Goal: Information Seeking & Learning: Understand process/instructions

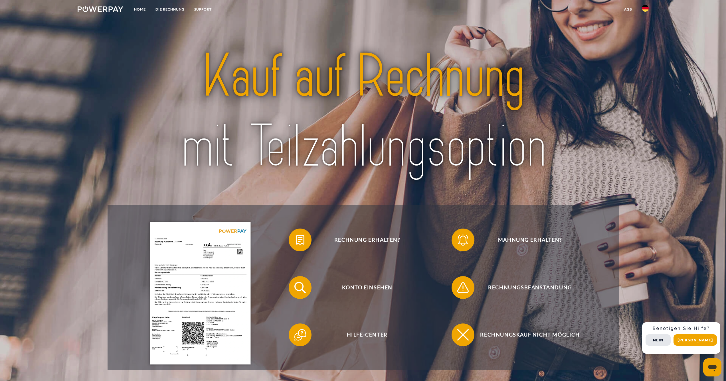
click at [114, 11] on img at bounding box center [101, 9] width 46 height 6
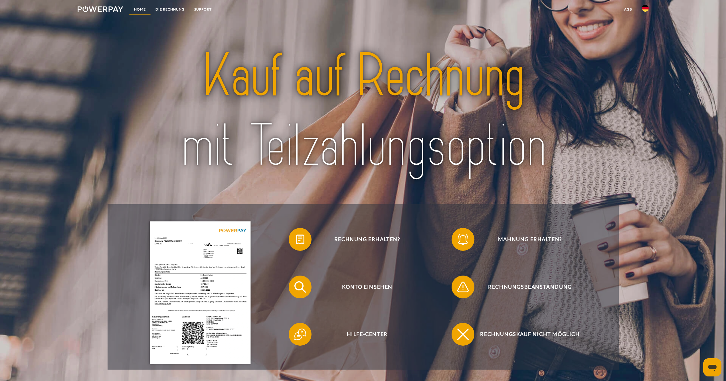
click at [138, 8] on link "Home" at bounding box center [139, 9] width 21 height 10
click at [644, 9] on img at bounding box center [645, 8] width 7 height 7
click at [206, 9] on link "SUPPORT" at bounding box center [202, 9] width 27 height 10
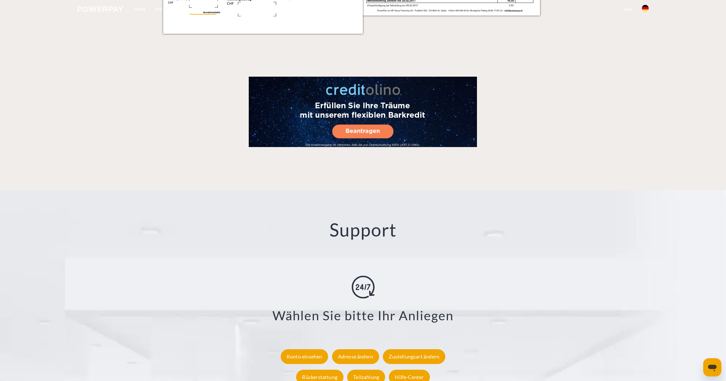
scroll to position [981, 0]
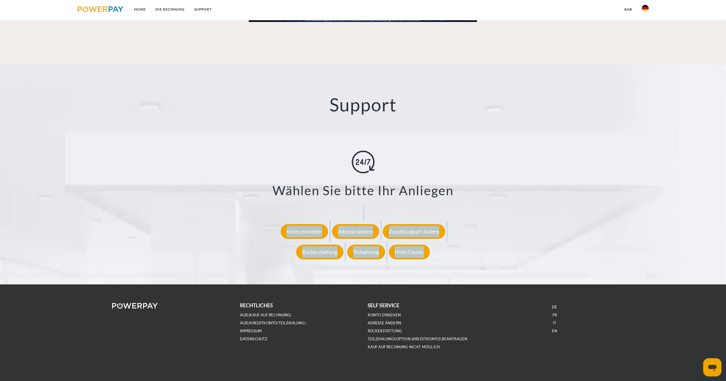
drag, startPoint x: 146, startPoint y: 274, endPoint x: 147, endPoint y: 280, distance: 6.1
click at [147, 280] on div "Support X Zustellungsart ändern Formular Rückerstattung Formular Teilzahlung Fo…" at bounding box center [363, 175] width 726 height 220
click at [144, 305] on img at bounding box center [135, 306] width 46 height 6
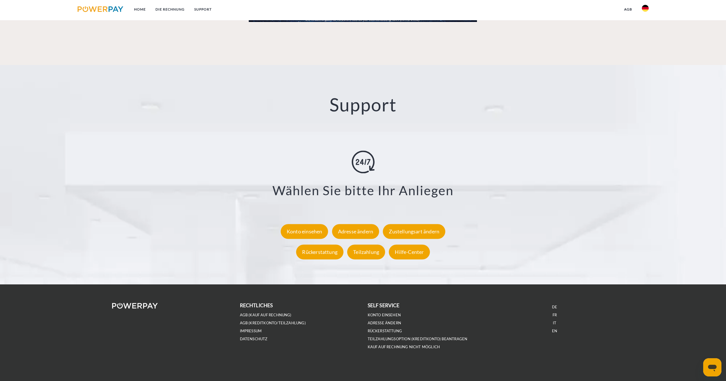
click at [179, 135] on div "Support X Zustellungsart ändern Formular Rückerstattung Formular Teilzahlung Fo…" at bounding box center [363, 175] width 726 height 220
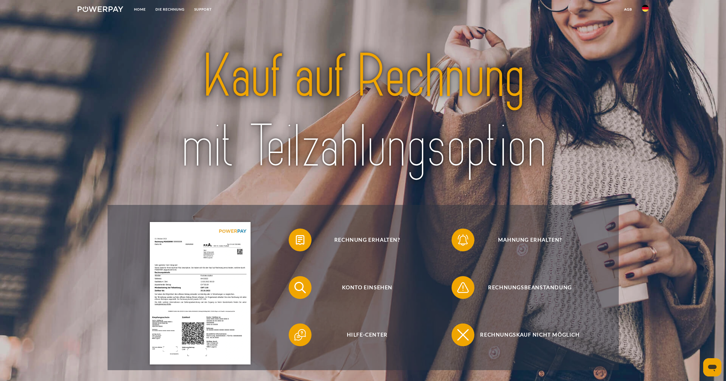
scroll to position [0, 0]
click at [230, 289] on img at bounding box center [200, 293] width 101 height 143
click at [100, 12] on link at bounding box center [101, 10] width 56 height 12
click at [628, 11] on link "agb" at bounding box center [628, 9] width 18 height 10
click at [615, 32] on link "AGB (Kreditkonto/Teilzahlung)" at bounding box center [598, 30] width 77 height 10
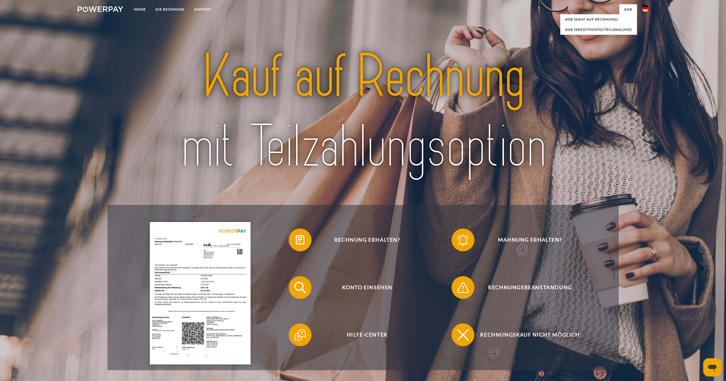
click at [384, 99] on img at bounding box center [363, 111] width 452 height 147
click at [625, 8] on link "agb" at bounding box center [628, 9] width 18 height 10
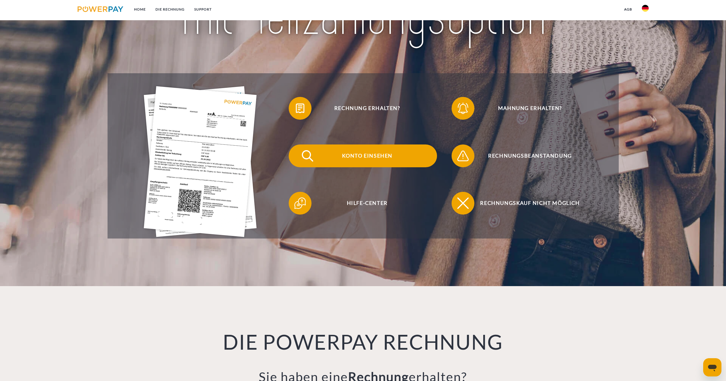
scroll to position [132, 0]
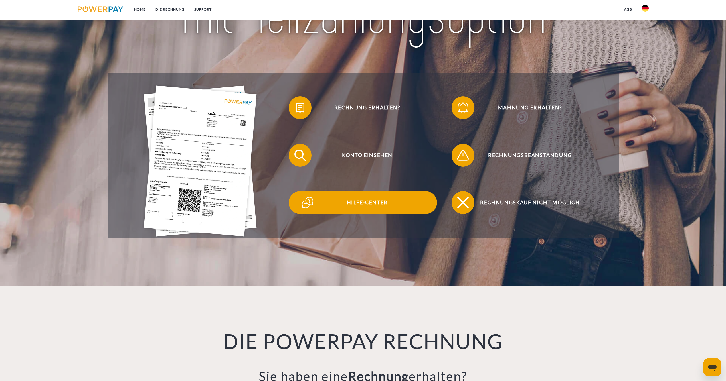
click at [355, 201] on span "Hilfe-Center" at bounding box center [367, 202] width 140 height 23
